Goal: Check status

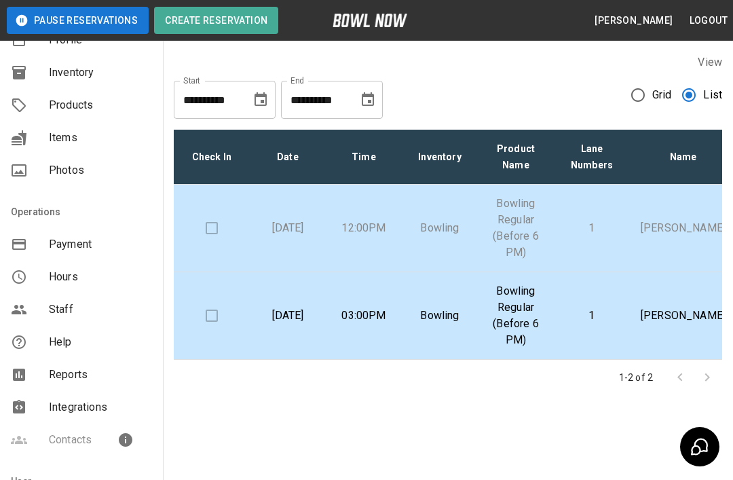
click at [288, 229] on p "[DATE]" at bounding box center [288, 228] width 54 height 16
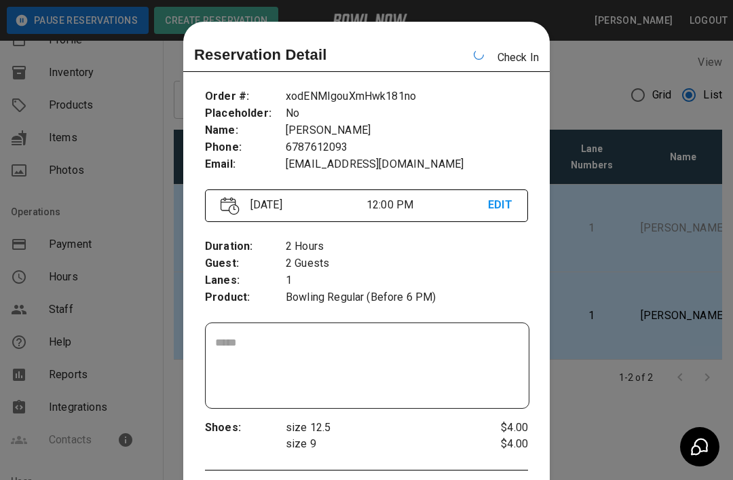
click at [632, 211] on div at bounding box center [366, 240] width 733 height 480
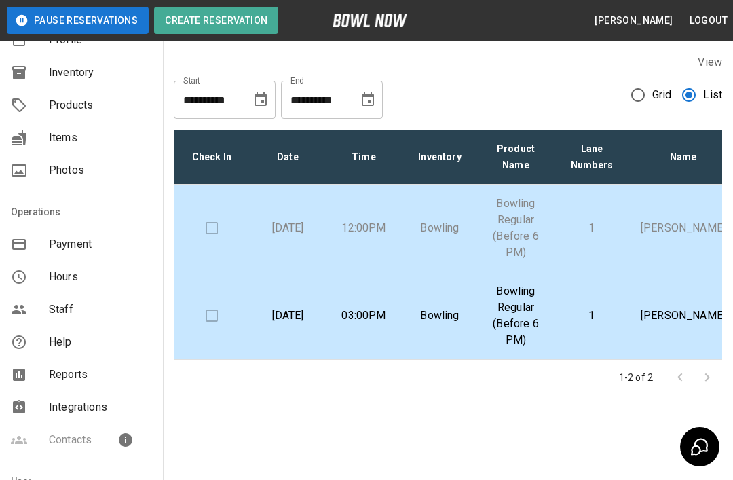
click at [194, 229] on td at bounding box center [212, 229] width 76 height 88
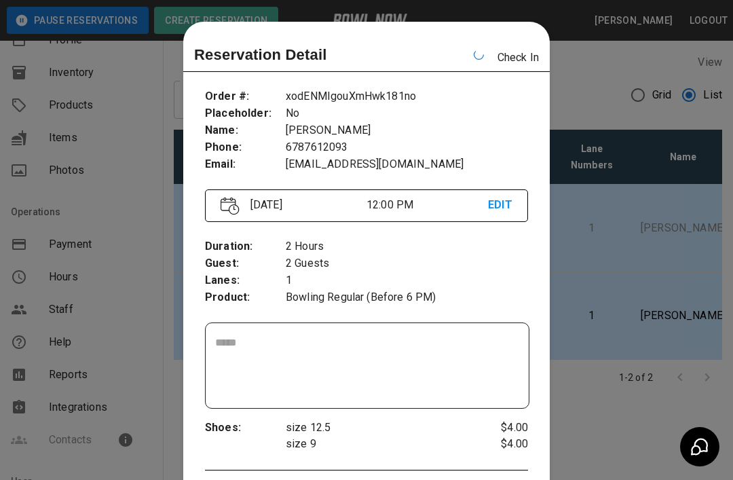
click at [194, 229] on div "Order # : Placeholder : Name : Phone : Email : xodENMIgouXmHwk181no No [PERSON_…" at bounding box center [366, 465] width 367 height 776
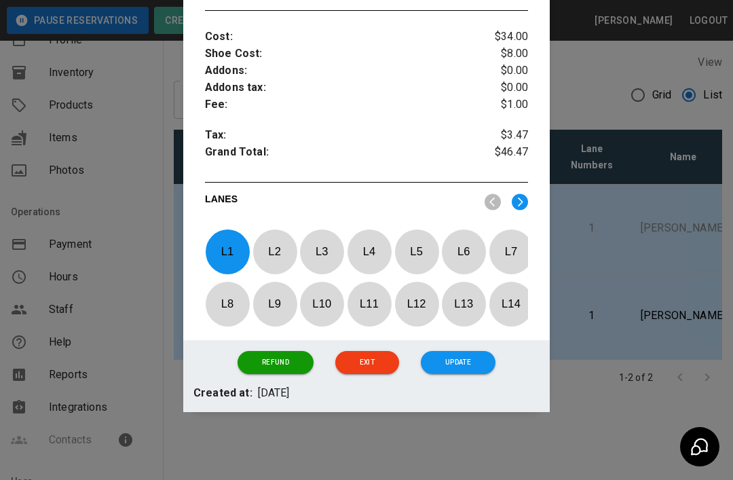
scroll to position [520, 0]
click at [463, 368] on button "Update" at bounding box center [458, 362] width 75 height 23
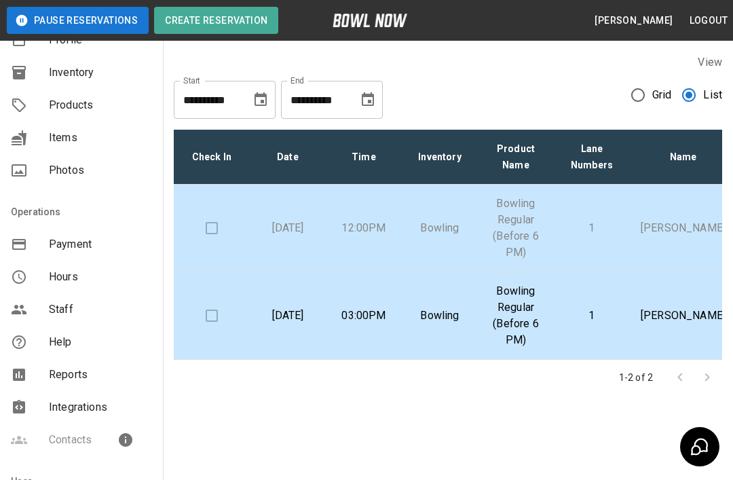
click at [208, 226] on td at bounding box center [212, 229] width 76 height 88
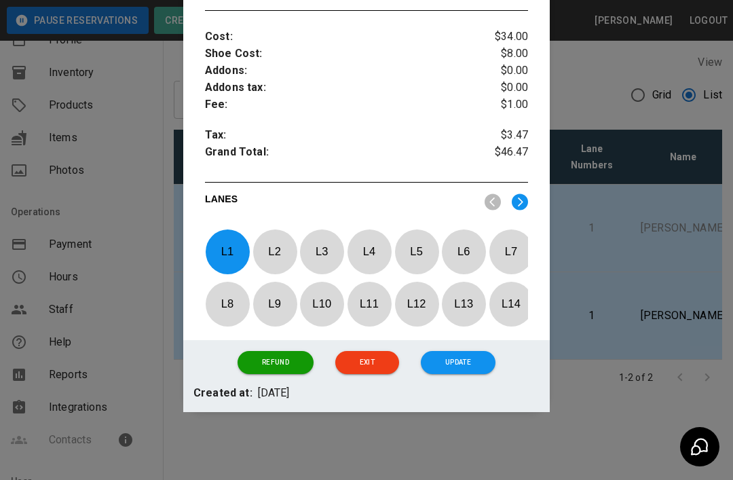
scroll to position [520, 0]
click at [374, 362] on button "Exit" at bounding box center [367, 362] width 64 height 23
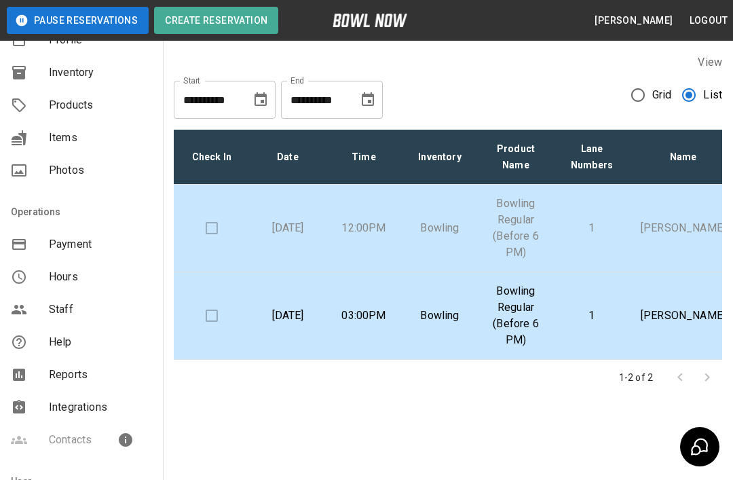
click at [62, 137] on span "Items" at bounding box center [100, 138] width 103 height 16
